Goal: Information Seeking & Learning: Learn about a topic

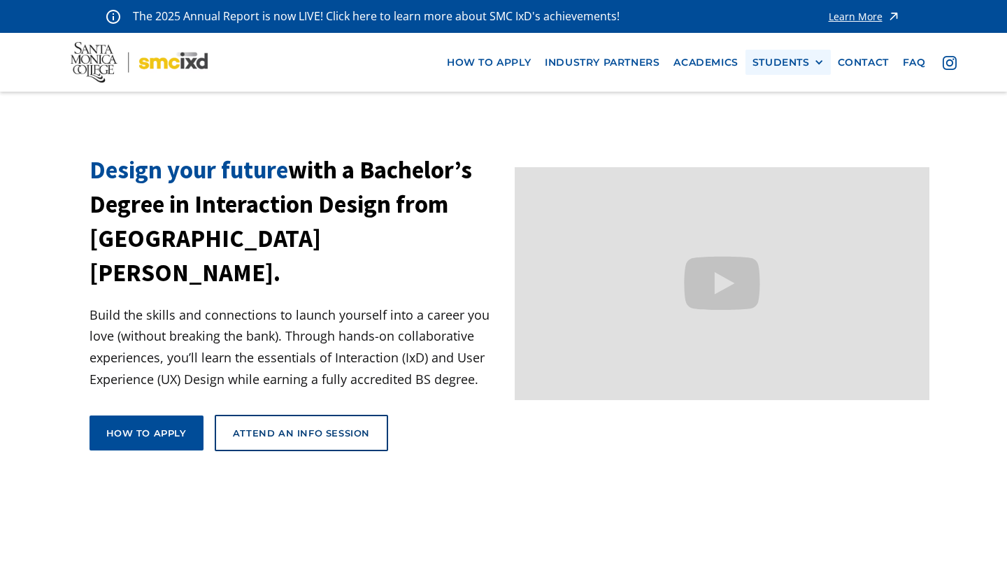
click at [784, 64] on div "STUDENTS" at bounding box center [780, 63] width 57 height 12
click at [797, 120] on link "Current Students" at bounding box center [815, 114] width 126 height 26
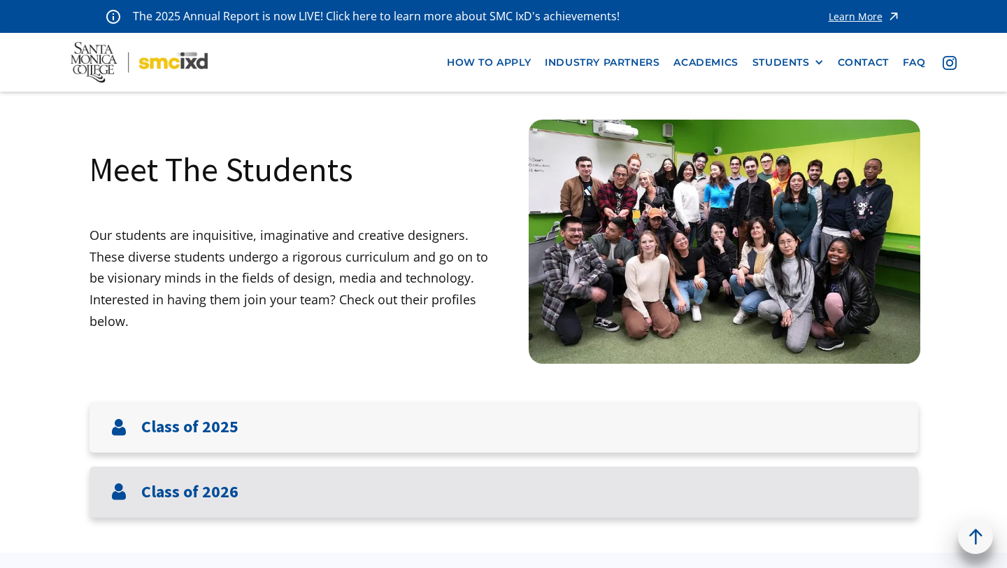
click at [252, 482] on div "Class of 2026" at bounding box center [503, 491] width 828 height 51
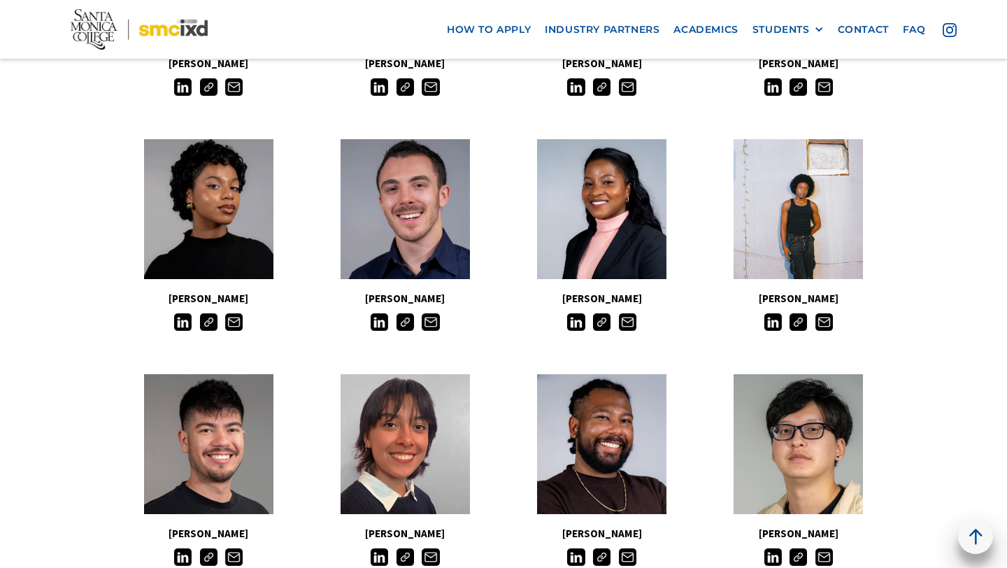
scroll to position [912, 0]
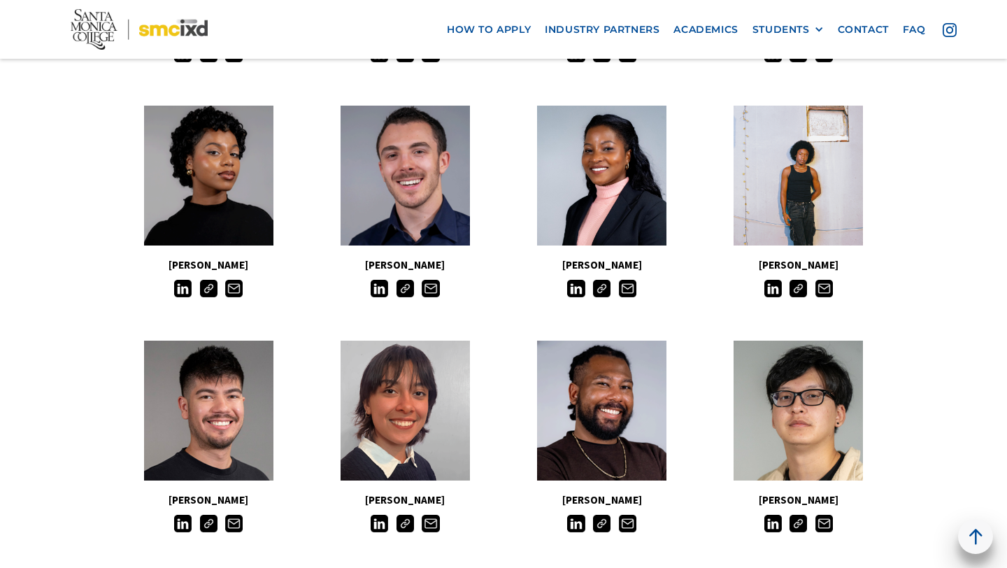
click at [799, 295] on img at bounding box center [797, 288] width 17 height 17
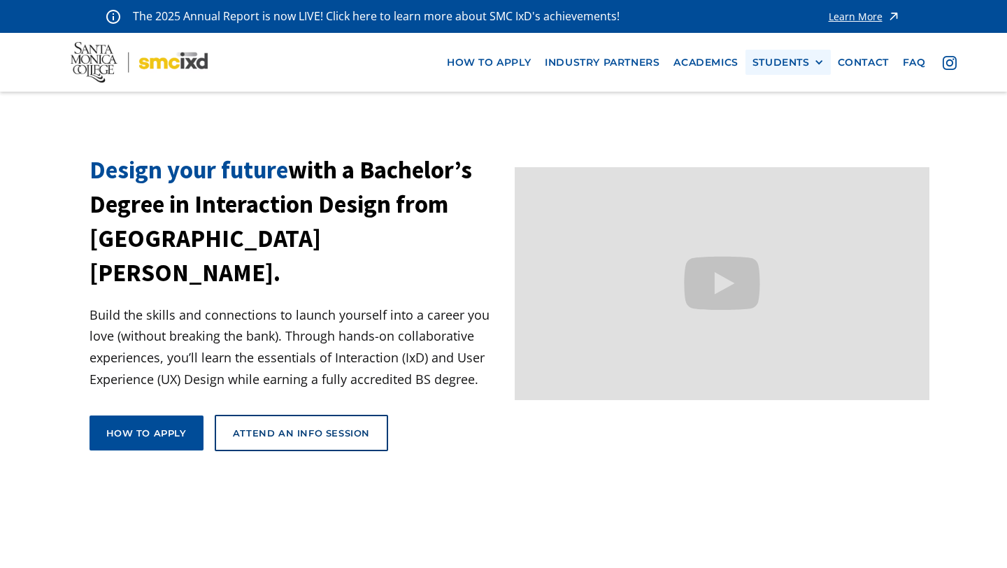
click at [804, 63] on div "STUDENTS" at bounding box center [780, 63] width 57 height 12
click at [802, 110] on link "Current Students" at bounding box center [815, 114] width 126 height 26
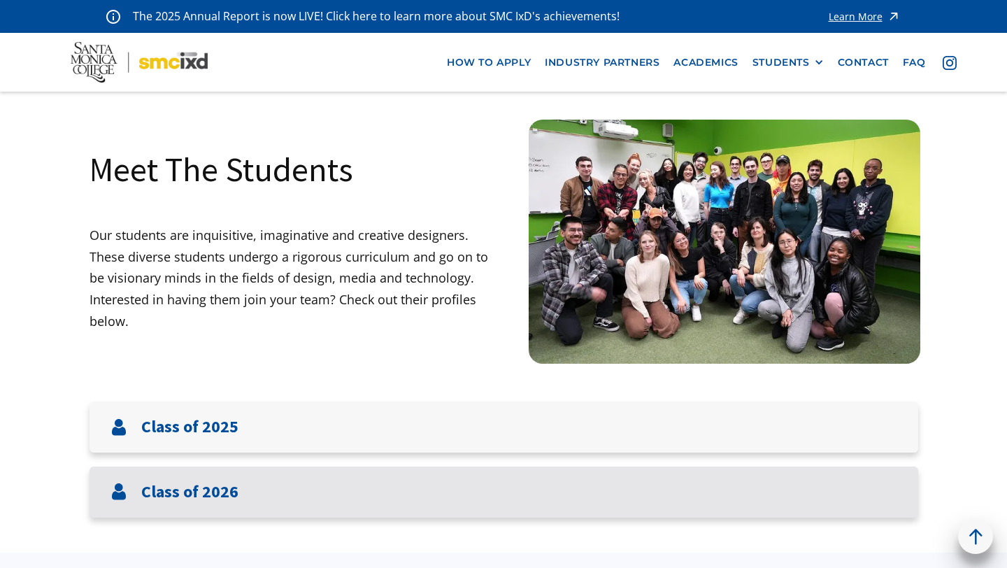
click at [280, 487] on div "Class of 2026" at bounding box center [503, 491] width 828 height 51
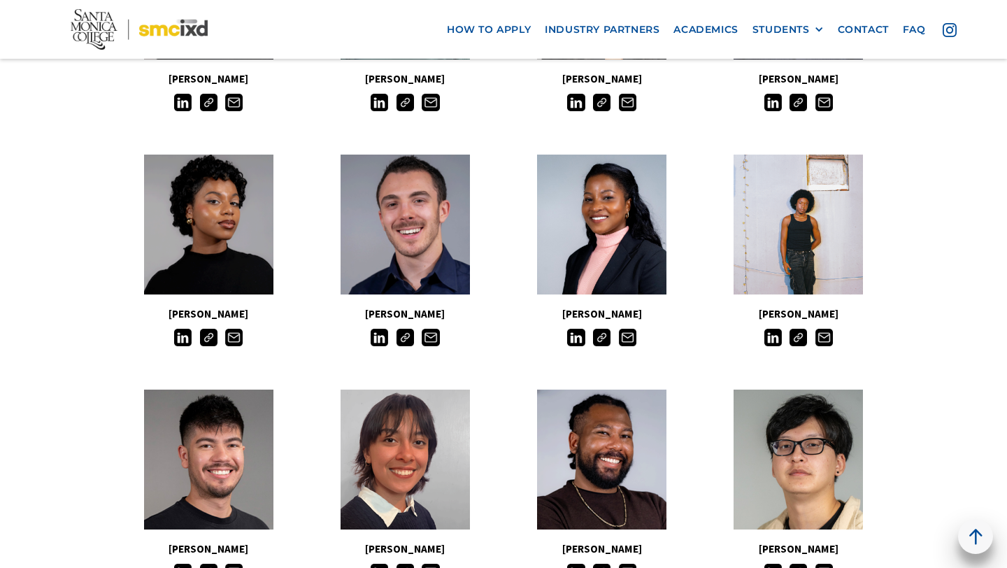
scroll to position [880, 0]
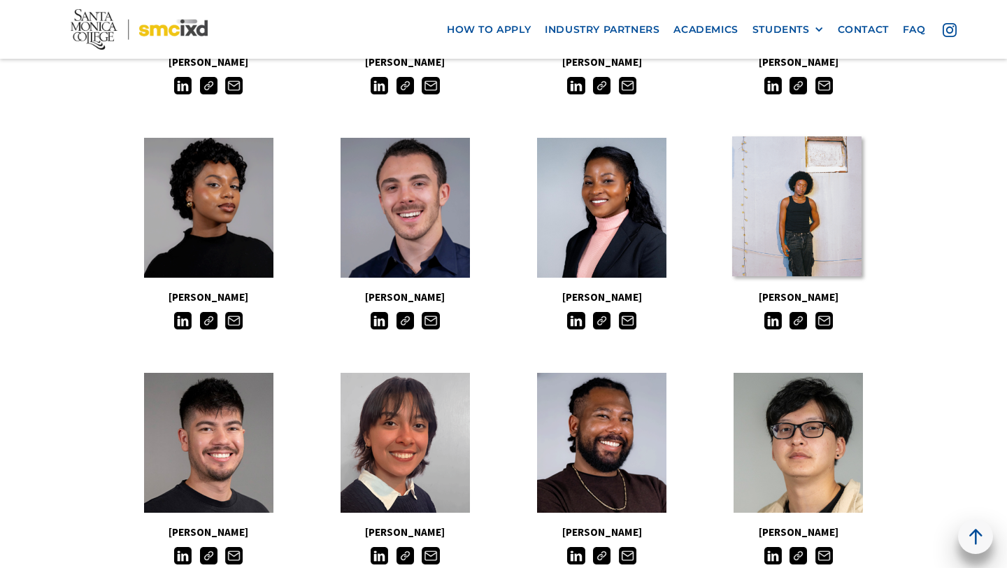
click at [805, 252] on link at bounding box center [796, 206] width 129 height 140
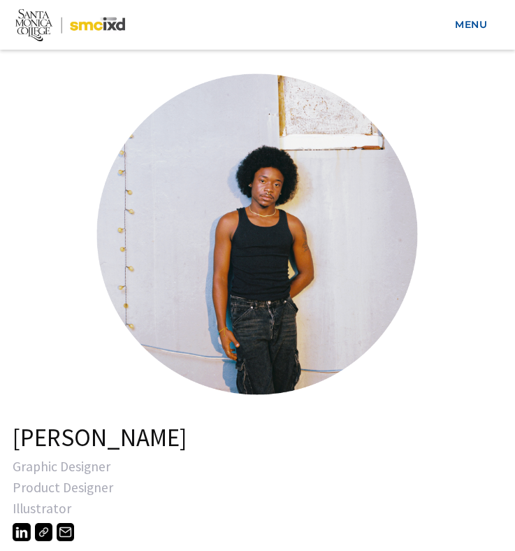
click at [287, 229] on link "open lightbox" at bounding box center [257, 234] width 350 height 350
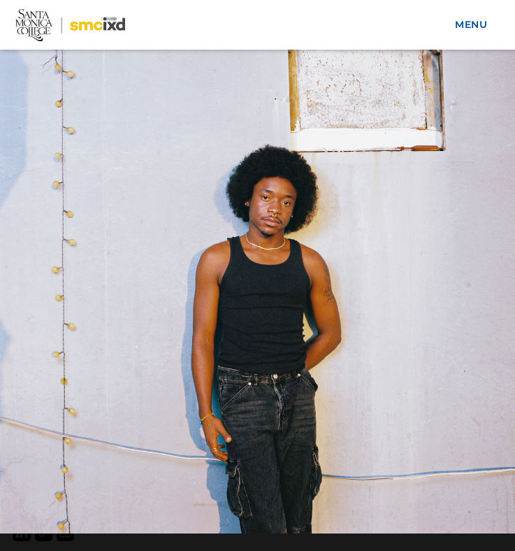
click at [281, 188] on img at bounding box center [257, 275] width 515 height 515
